Goal: Obtain resource: Obtain resource

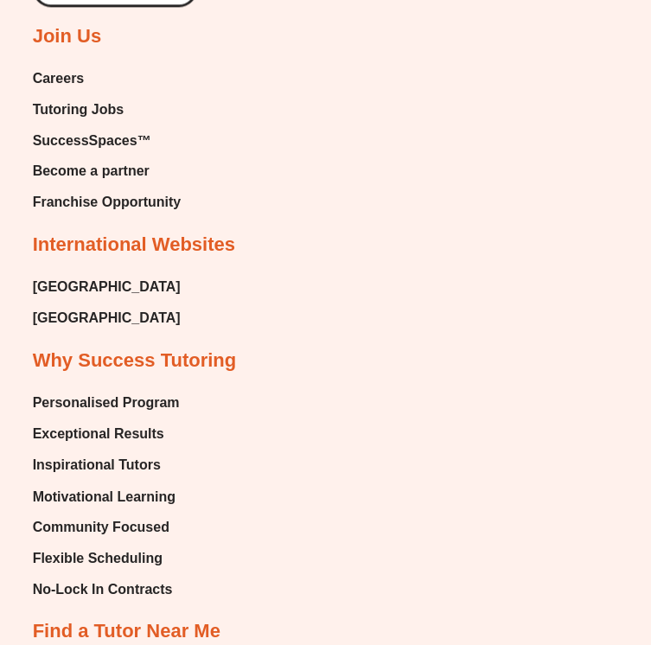
scroll to position [10914, 0]
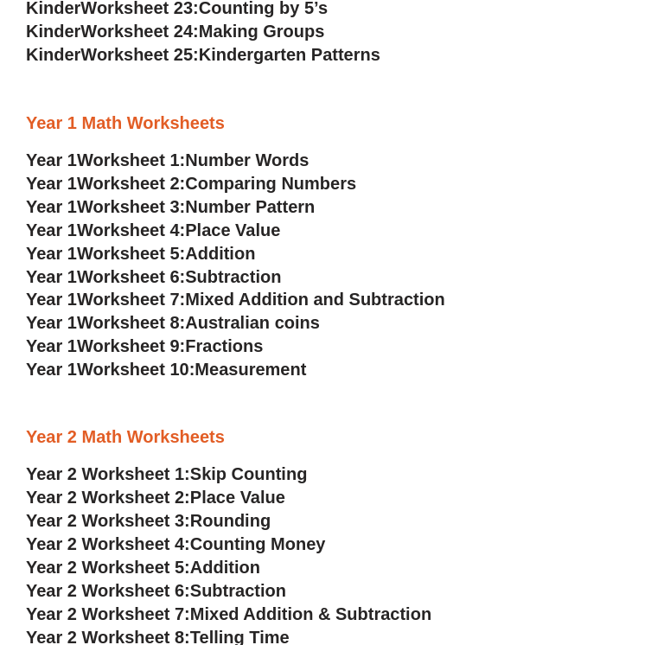
scroll to position [1549, 0]
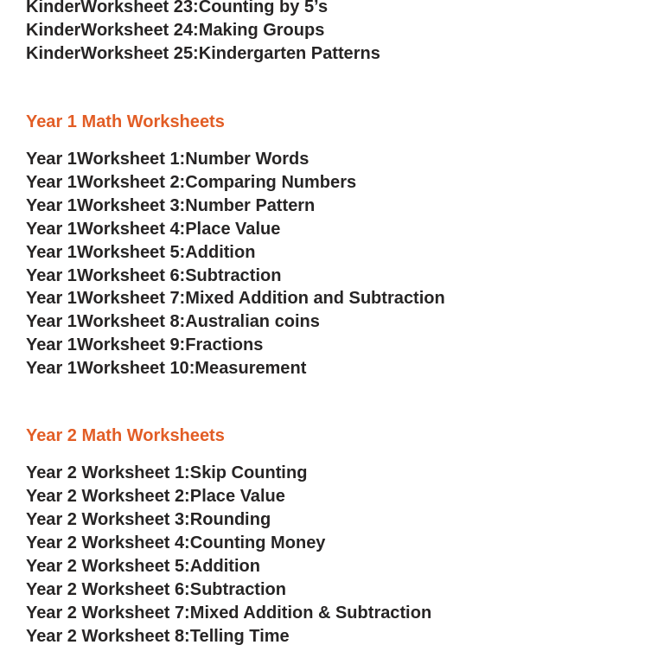
click at [237, 602] on span "Mixed Addition & Subtraction" at bounding box center [310, 611] width 241 height 19
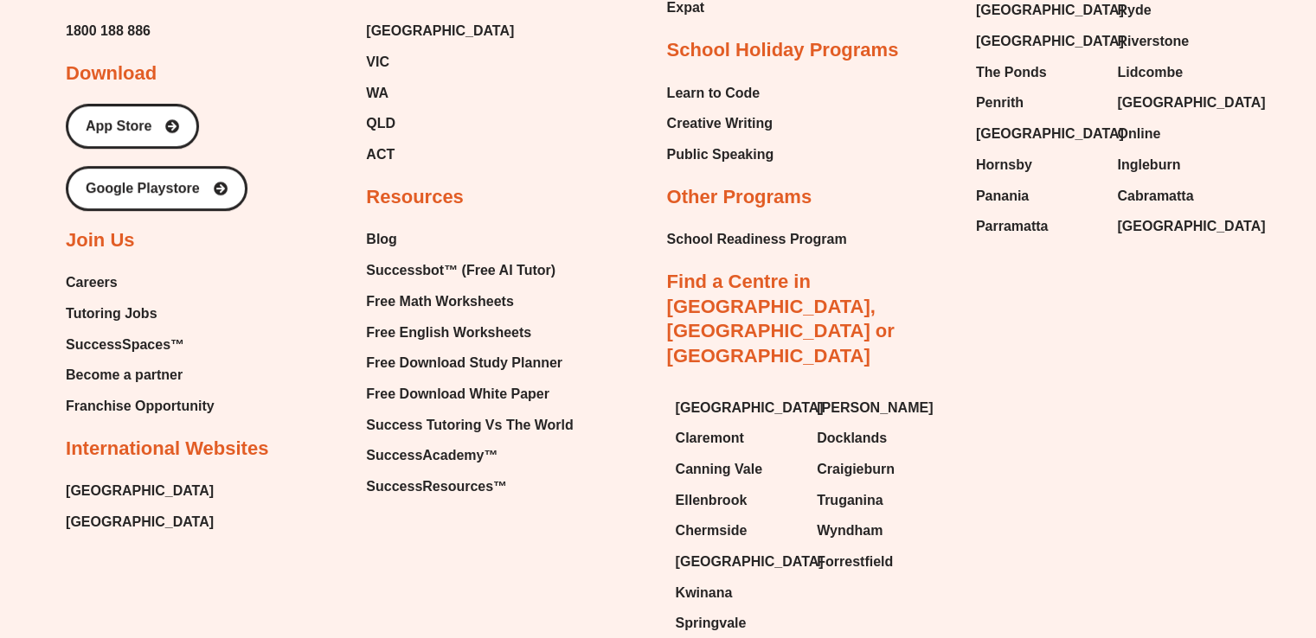
scroll to position [7535, 0]
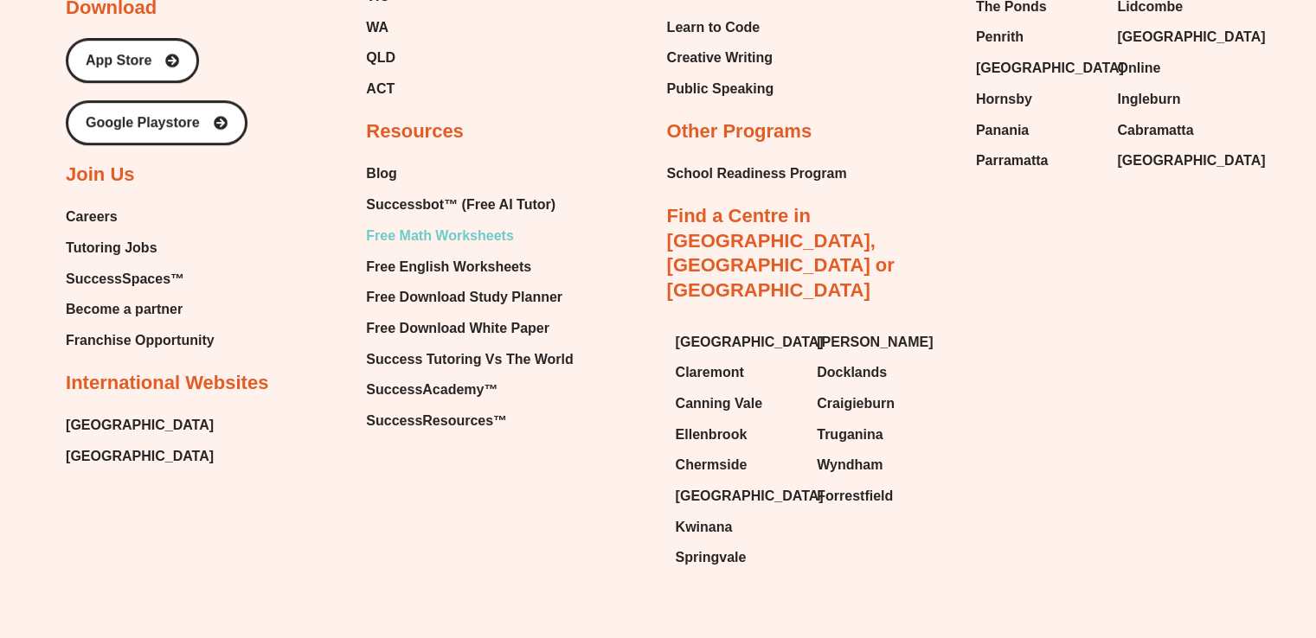
click at [475, 223] on span "Free Math Worksheets" at bounding box center [439, 236] width 147 height 26
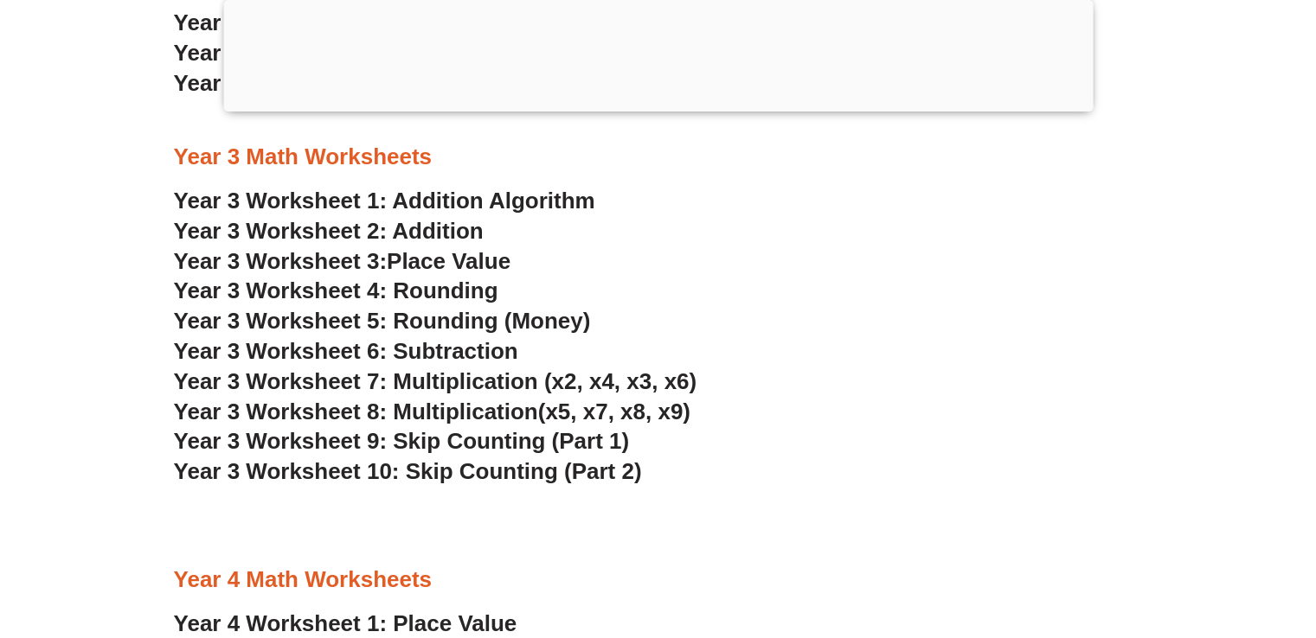
scroll to position [2355, 0]
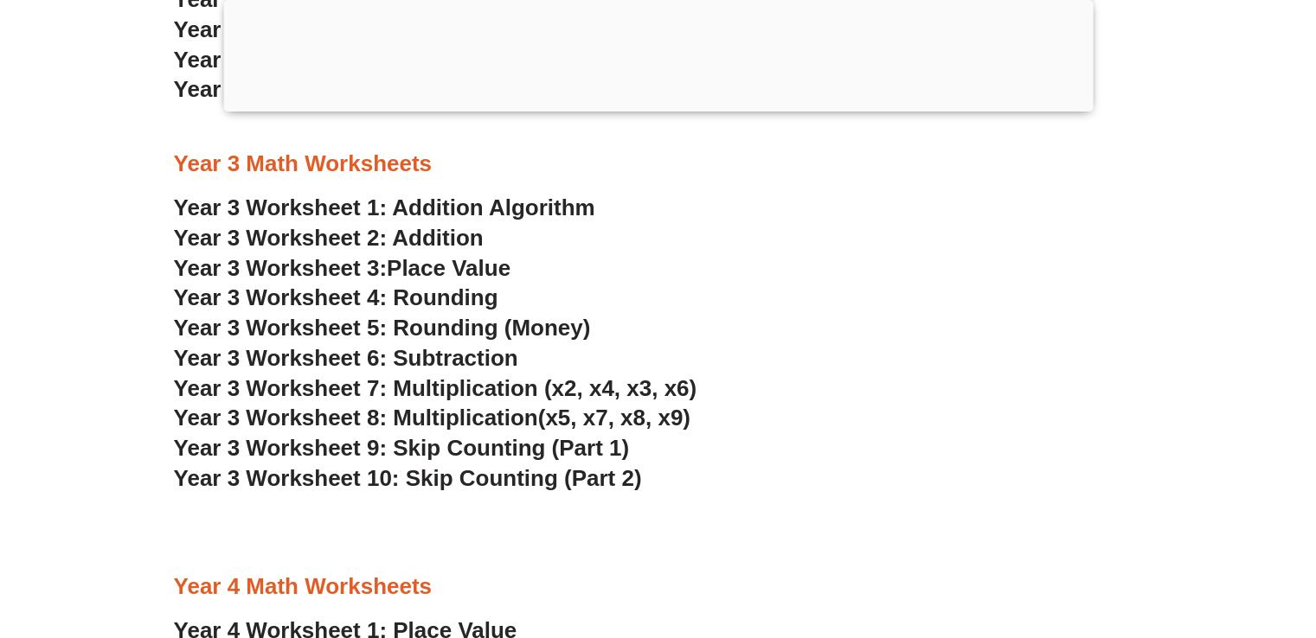
click at [433, 385] on span "Year 3 Worksheet 7: Multiplication (x2, x4, x3, x6)" at bounding box center [435, 388] width 523 height 26
